Goal: Task Accomplishment & Management: Complete application form

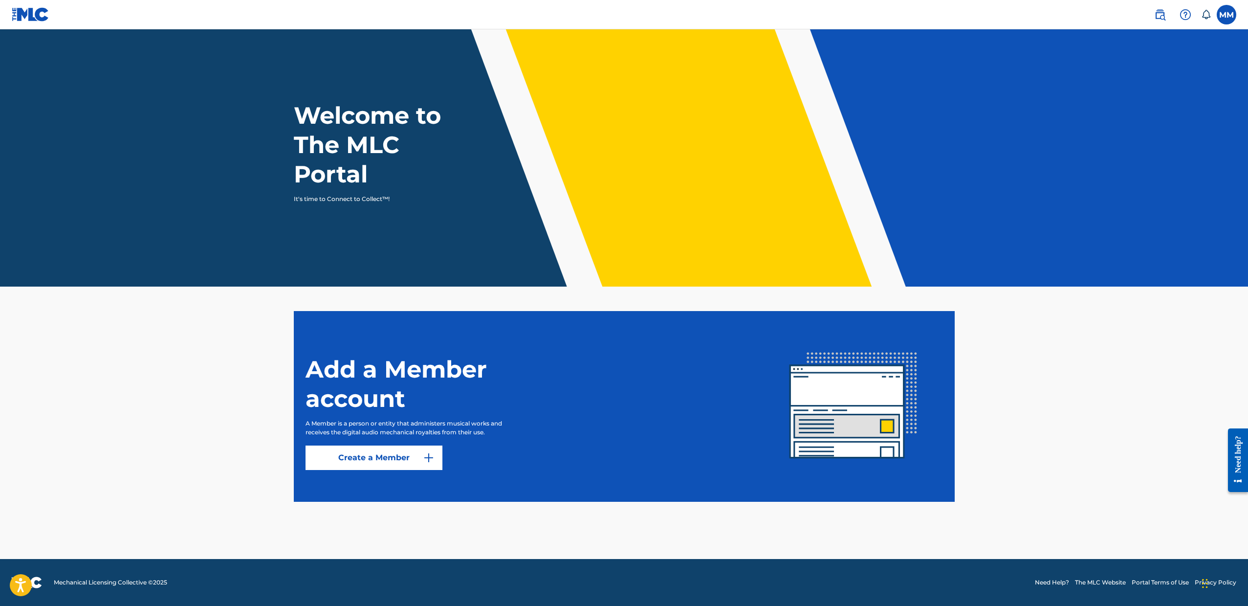
click at [369, 464] on link "Create a Member" at bounding box center [374, 457] width 137 height 24
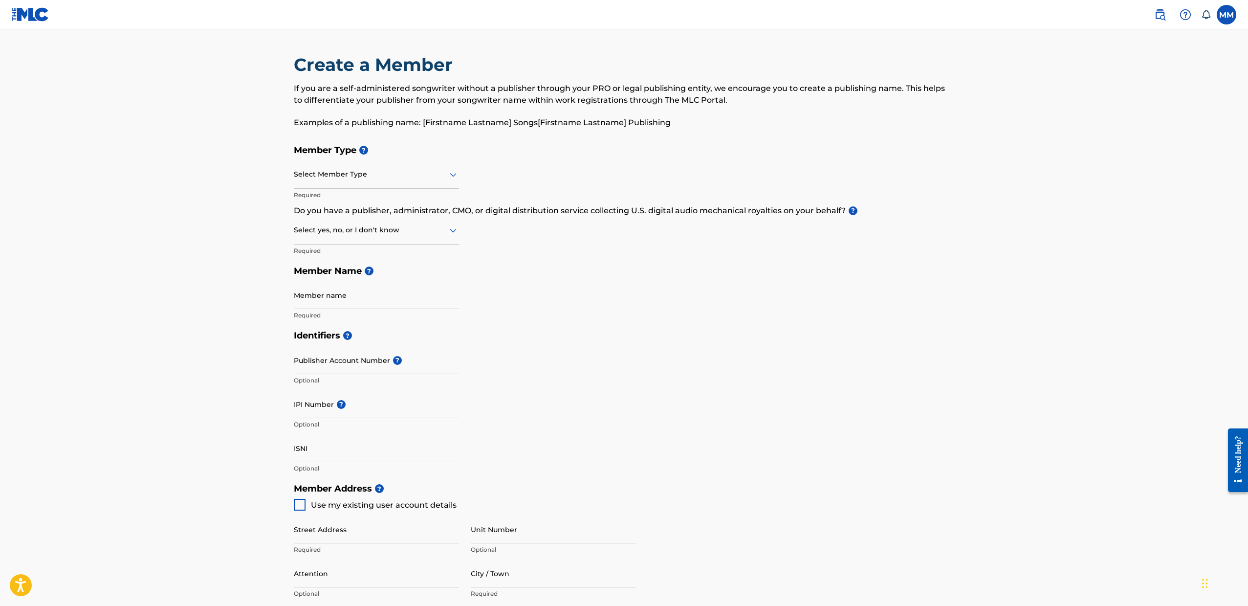
click at [322, 174] on div at bounding box center [376, 174] width 165 height 12
click at [321, 201] on div "Self-Administered Songwriter" at bounding box center [376, 200] width 164 height 22
click at [328, 239] on div "Select yes, no, or I don't know" at bounding box center [376, 231] width 165 height 28
click at [243, 225] on main "Create a Member If you are a self-administered songwriter without a publisher t…" at bounding box center [624, 468] width 1248 height 878
click at [318, 233] on div at bounding box center [376, 230] width 165 height 12
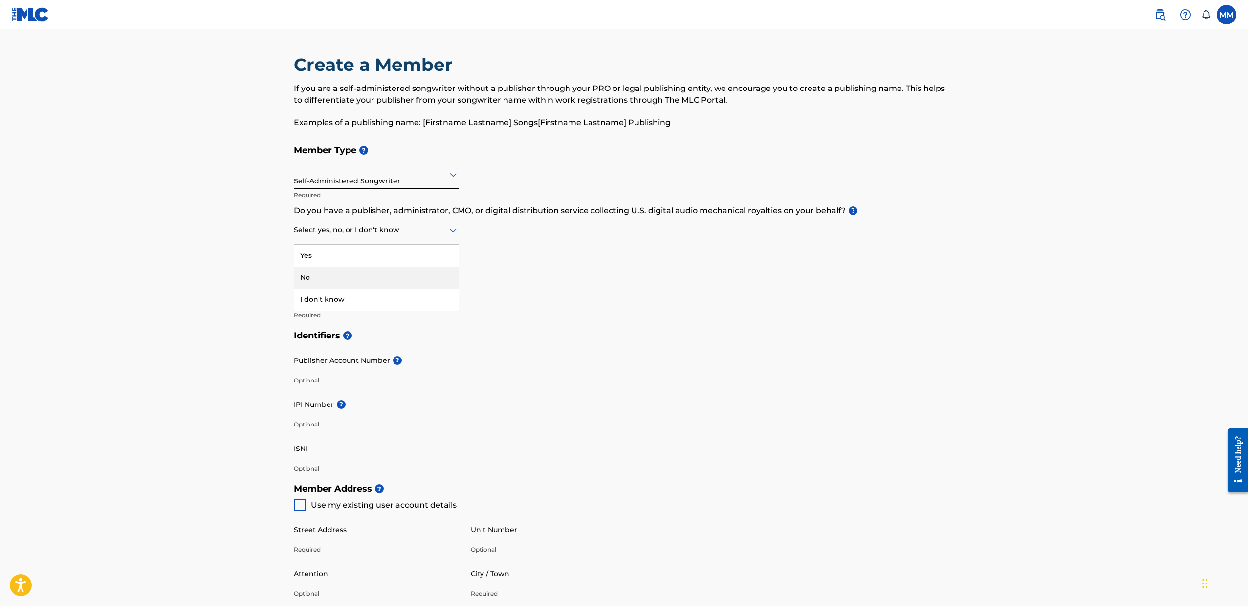
click at [321, 275] on div "No" at bounding box center [376, 277] width 164 height 22
type input "[PERSON_NAME]"
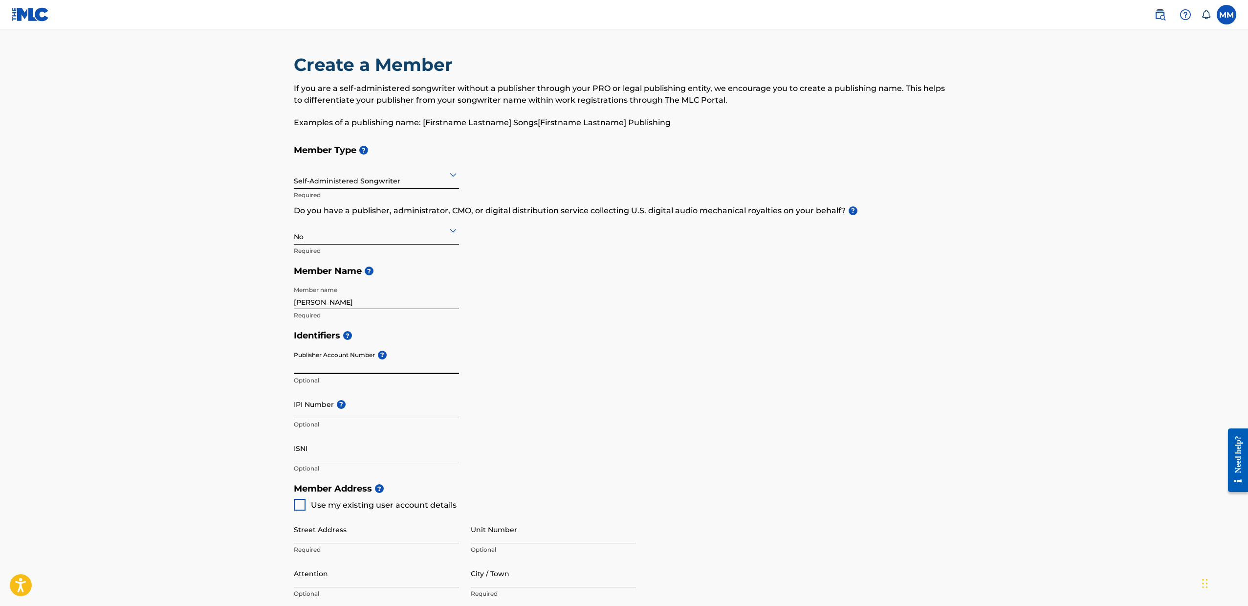
click at [321, 354] on input "Publisher Account Number ?" at bounding box center [376, 360] width 165 height 28
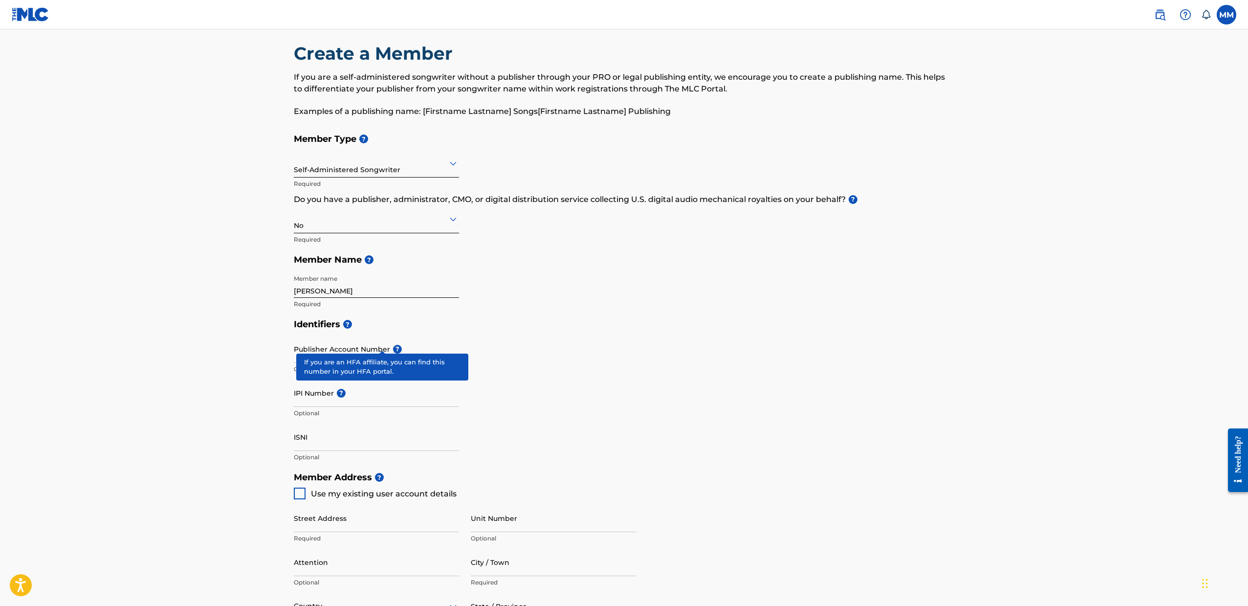
click at [393, 345] on span "?" at bounding box center [397, 349] width 9 height 9
click at [382, 341] on input "Publisher Account Number ?" at bounding box center [376, 349] width 165 height 28
click at [531, 391] on div "Identifiers ? Publisher Account Number ? Optional IPI Number ? Optional ISNI Op…" at bounding box center [624, 390] width 661 height 153
click at [313, 395] on input "IPI Number ?" at bounding box center [376, 393] width 165 height 28
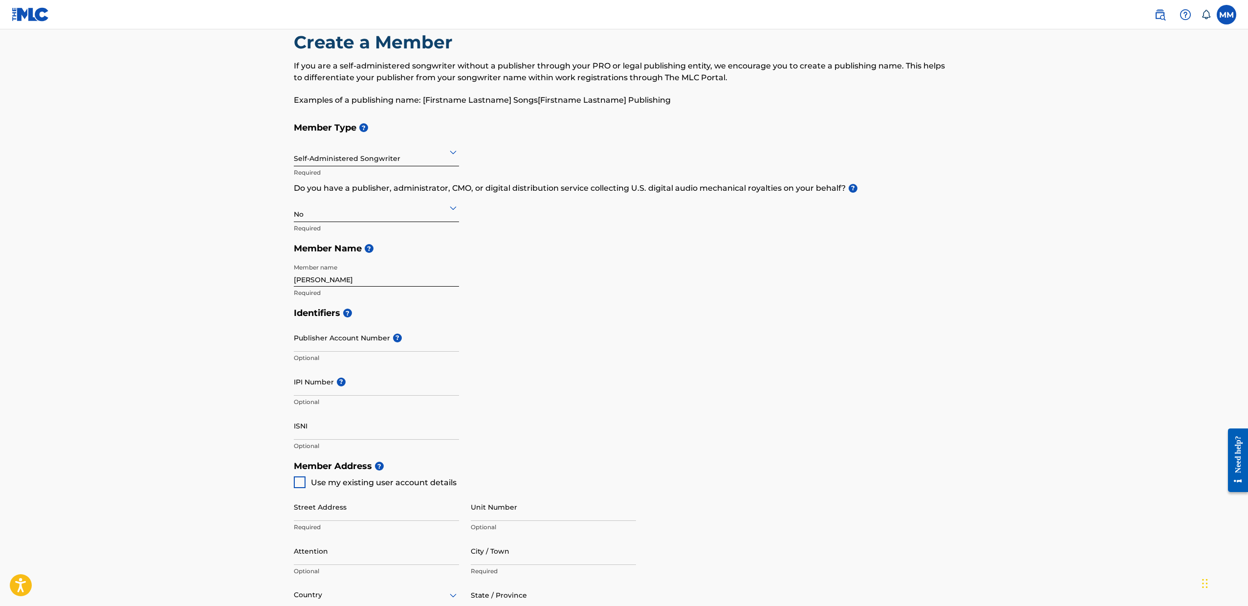
click at [503, 338] on div "Identifiers ? Publisher Account Number ? Optional IPI Number ? Optional ISNI Op…" at bounding box center [624, 379] width 661 height 153
click at [383, 210] on div at bounding box center [376, 207] width 165 height 12
click at [325, 272] on div "I don't know" at bounding box center [376, 277] width 164 height 22
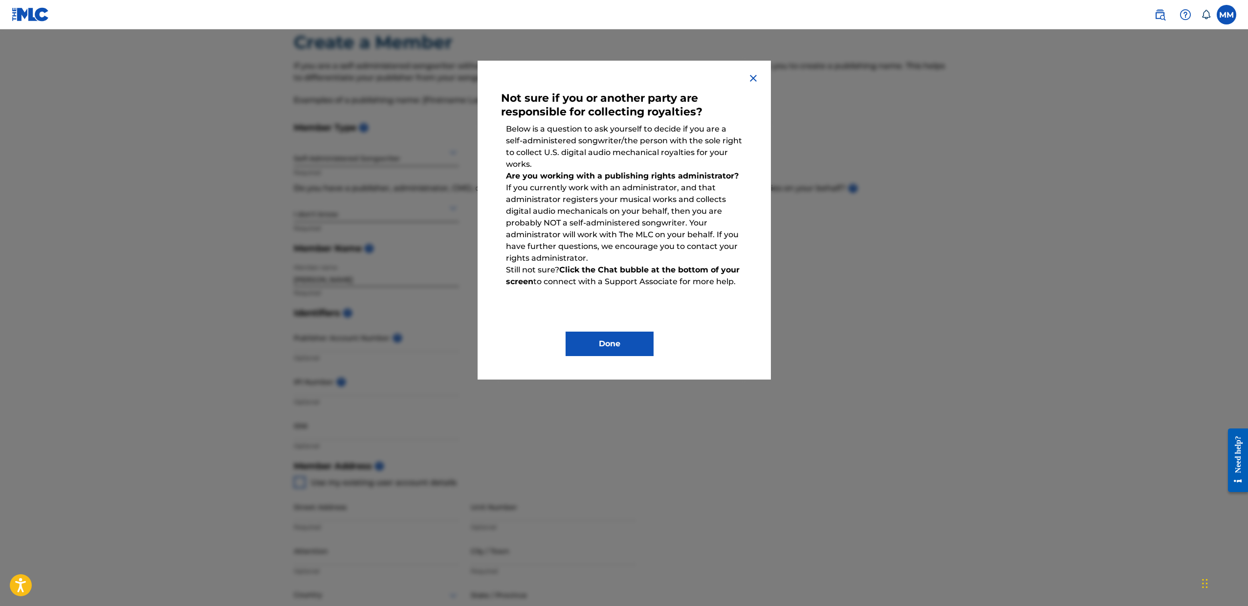
click at [611, 199] on p "Are you working with a publishing rights administrator? If you currently work w…" at bounding box center [624, 217] width 246 height 104
drag, startPoint x: 622, startPoint y: 233, endPoint x: 684, endPoint y: 244, distance: 62.1
click at [684, 244] on p "Are you working with a publishing rights administrator? If you currently work w…" at bounding box center [624, 217] width 246 height 104
click at [614, 275] on p "Still not sure? Click the Chat bubble at the bottom of your screen to connect w…" at bounding box center [624, 275] width 246 height 33
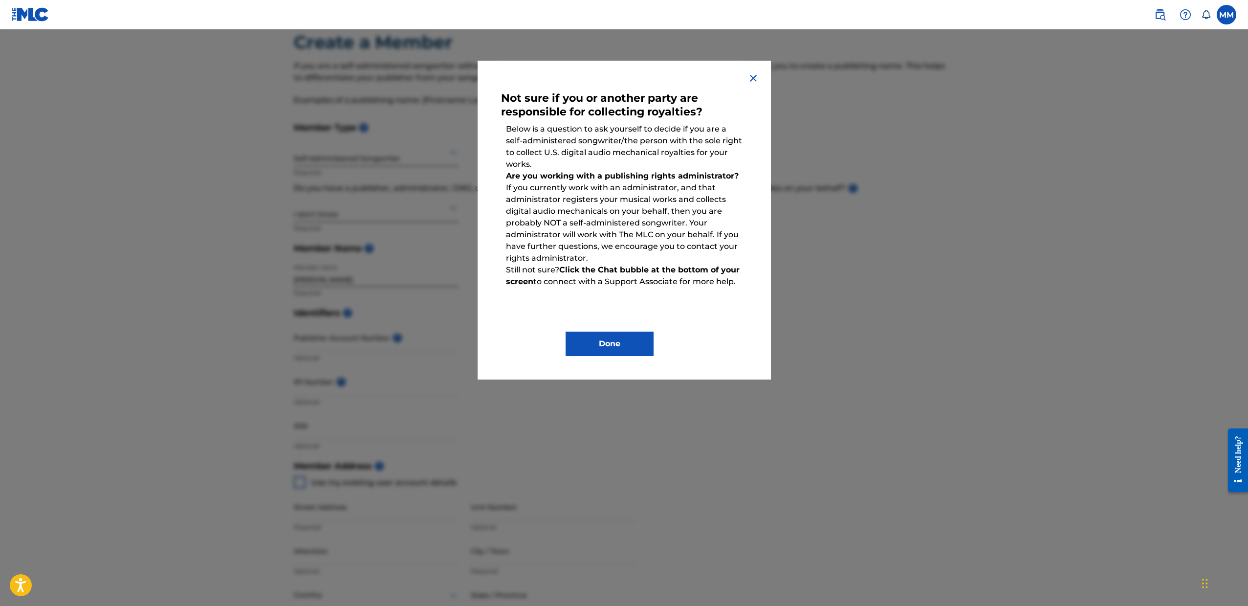
click at [617, 339] on button "Done" at bounding box center [610, 343] width 88 height 24
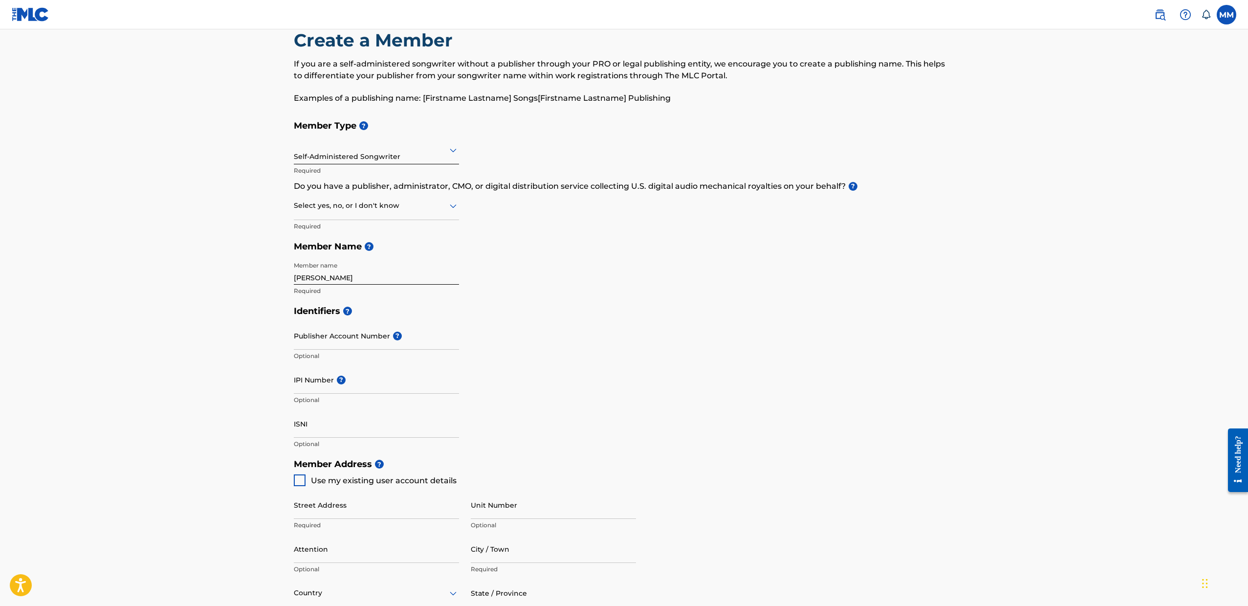
scroll to position [218, 0]
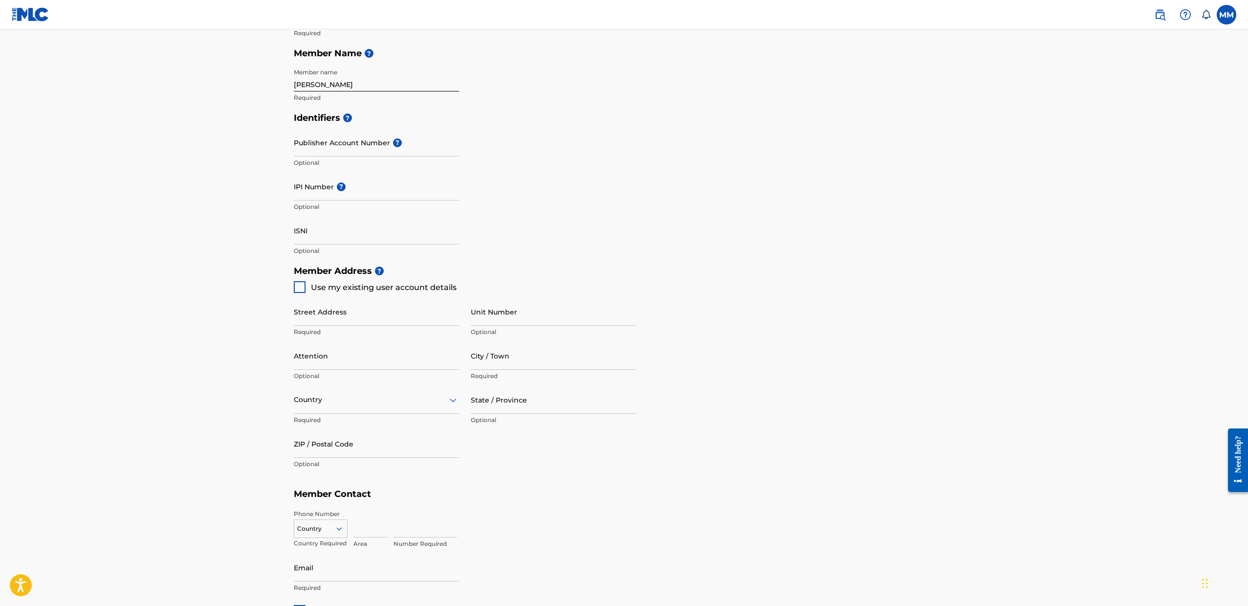
click at [1101, 189] on main "Create a Member If you are a self-administered songwriter without a publisher t…" at bounding box center [624, 251] width 1248 height 878
